Goal: Navigation & Orientation: Find specific page/section

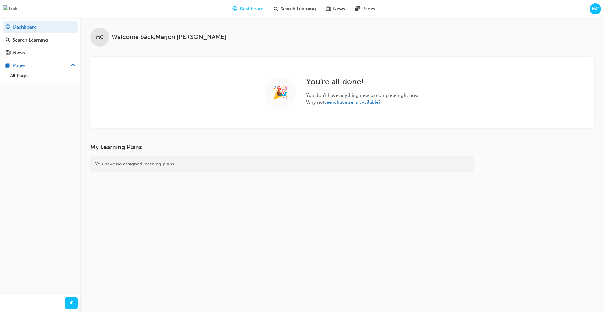
click at [593, 10] on span "MC" at bounding box center [596, 8] width 8 height 7
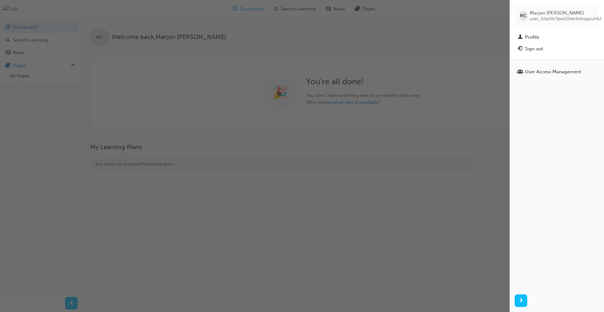
click at [466, 32] on div "button" at bounding box center [255, 156] width 510 height 312
